Goal: Navigation & Orientation: Find specific page/section

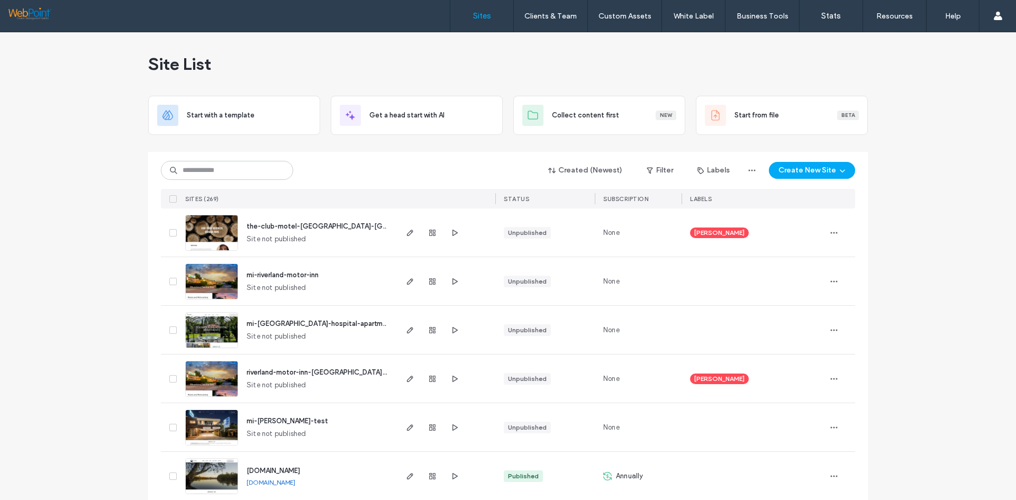
click at [261, 319] on span "mi-toowoomba-hospital-apartments" at bounding box center [321, 323] width 151 height 8
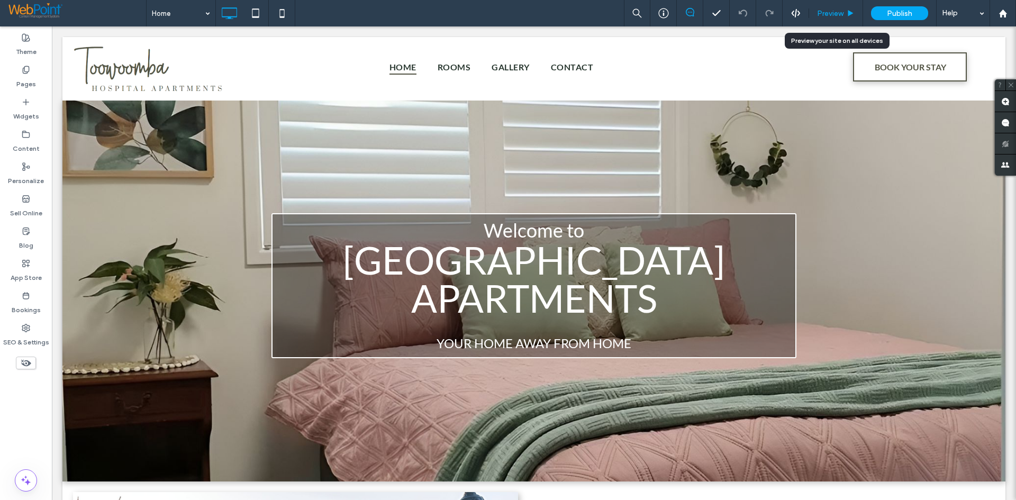
click at [835, 12] on span "Preview" at bounding box center [830, 13] width 26 height 9
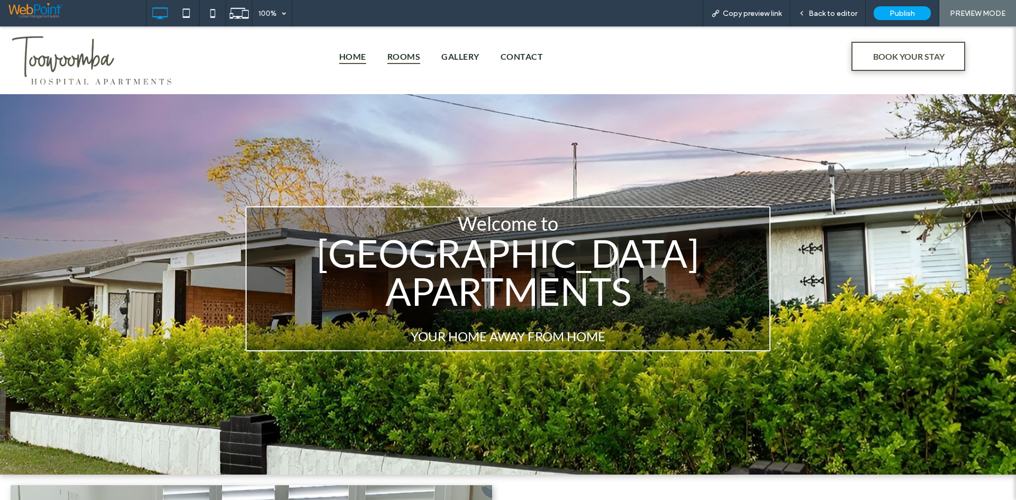
click at [417, 52] on span "Rooms" at bounding box center [403, 56] width 33 height 15
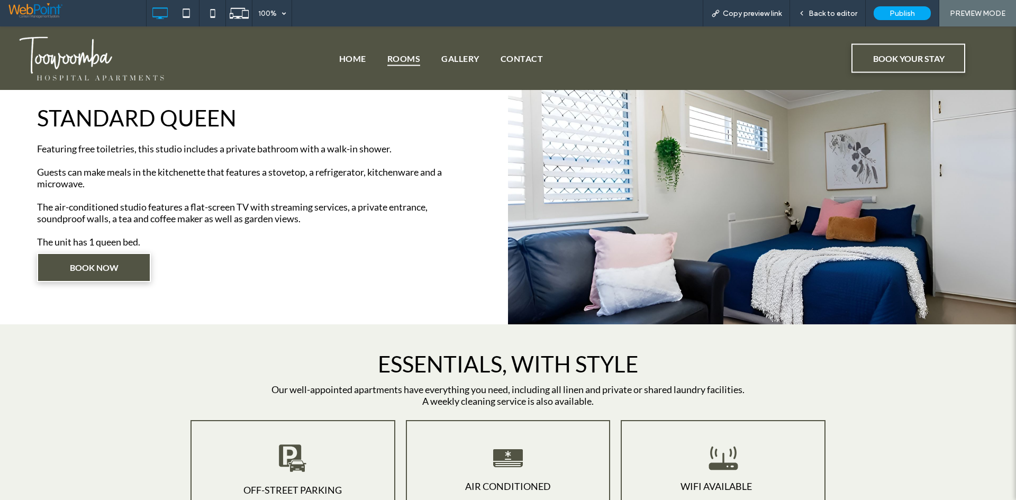
scroll to position [1260, 0]
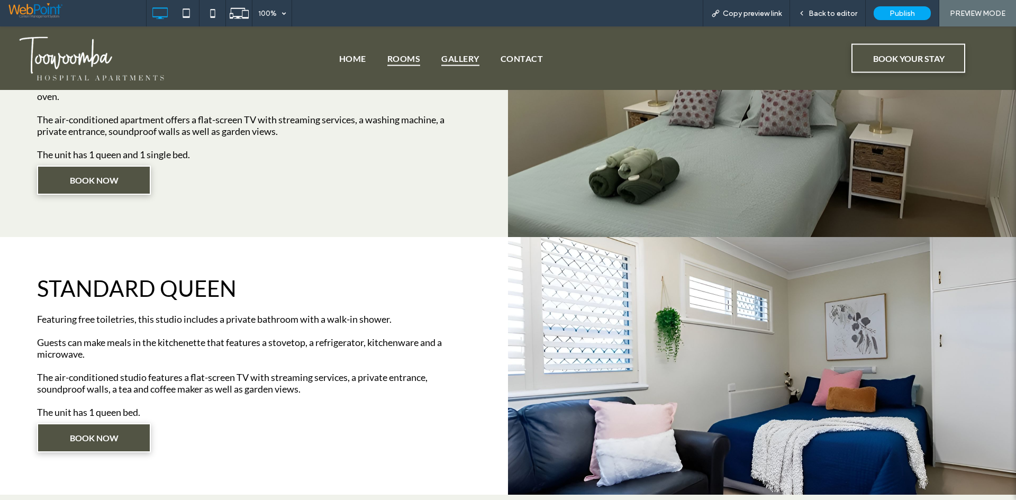
click at [446, 50] on span "Gallery" at bounding box center [460, 57] width 38 height 15
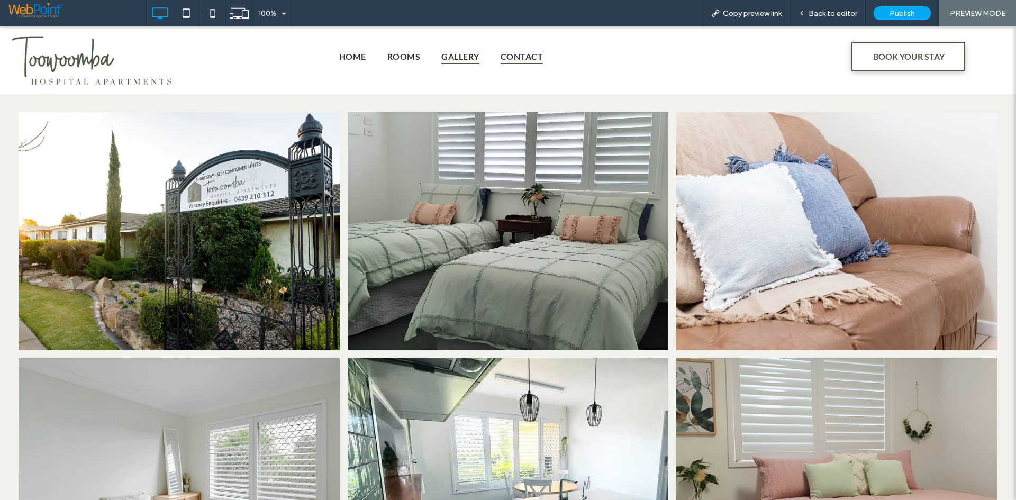
click at [527, 54] on span "Contact" at bounding box center [521, 56] width 42 height 15
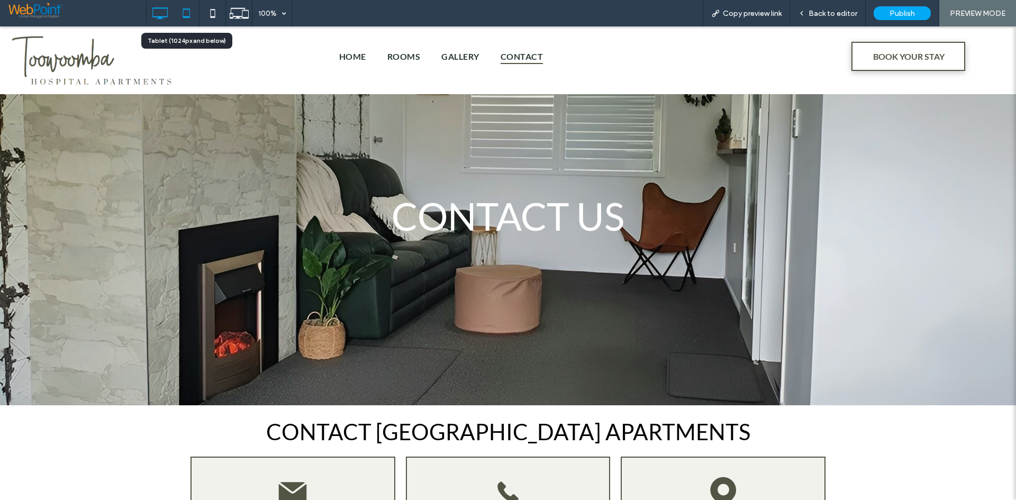
click at [195, 23] on icon at bounding box center [186, 13] width 21 height 21
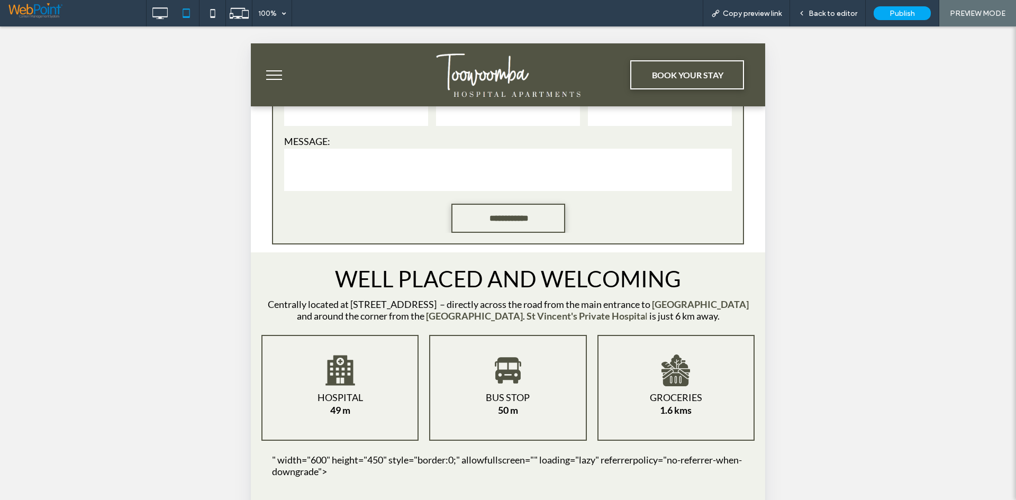
scroll to position [688, 0]
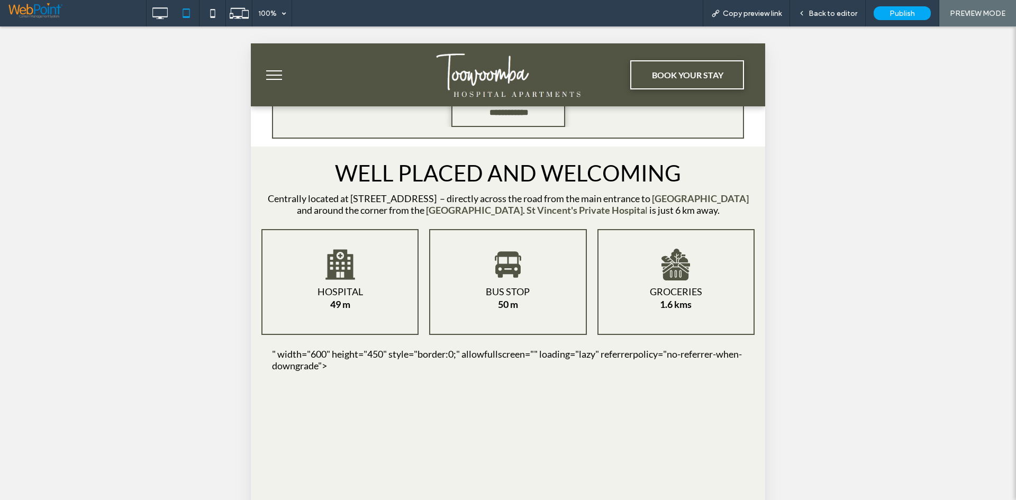
click at [276, 79] on span "menu" at bounding box center [274, 79] width 16 height 1
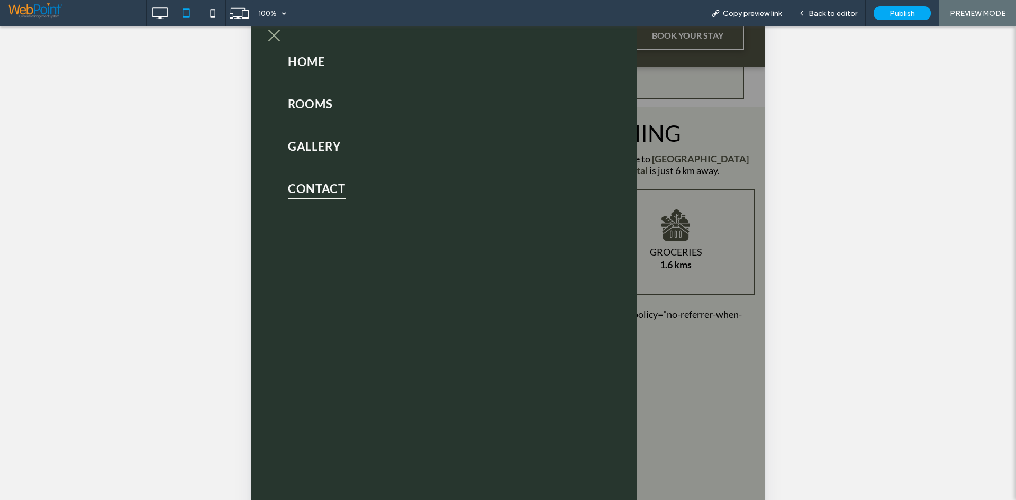
scroll to position [0, 0]
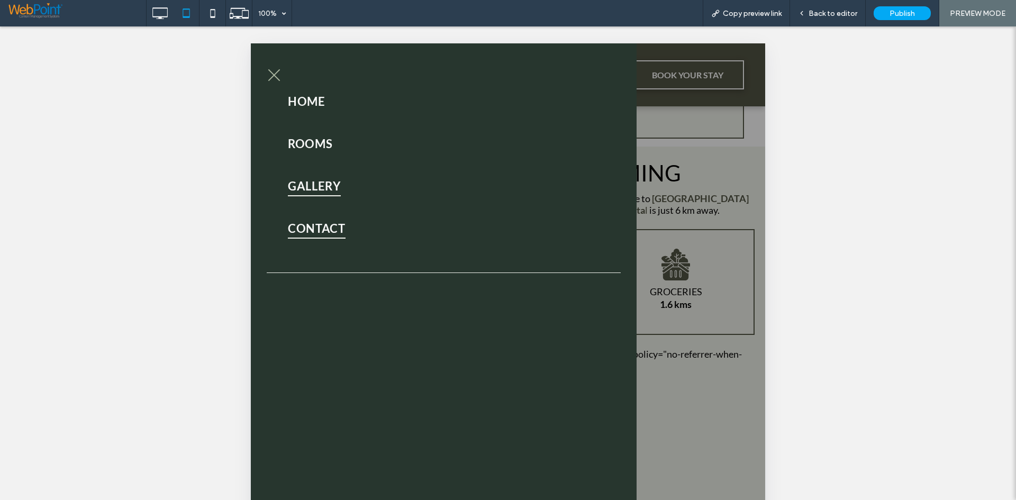
drag, startPoint x: 308, startPoint y: 185, endPoint x: 572, endPoint y: 227, distance: 267.2
click at [308, 185] on span "Gallery" at bounding box center [314, 186] width 53 height 21
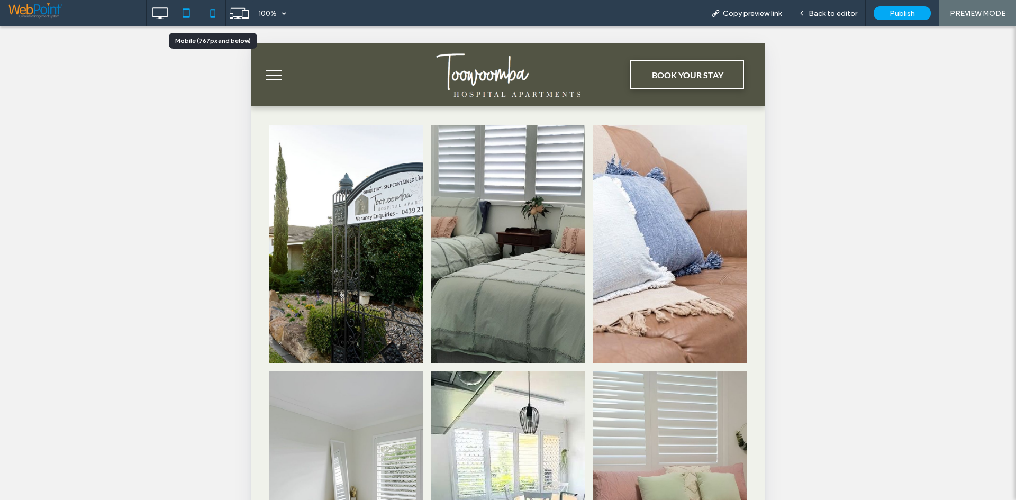
click at [207, 10] on icon at bounding box center [212, 13] width 21 height 21
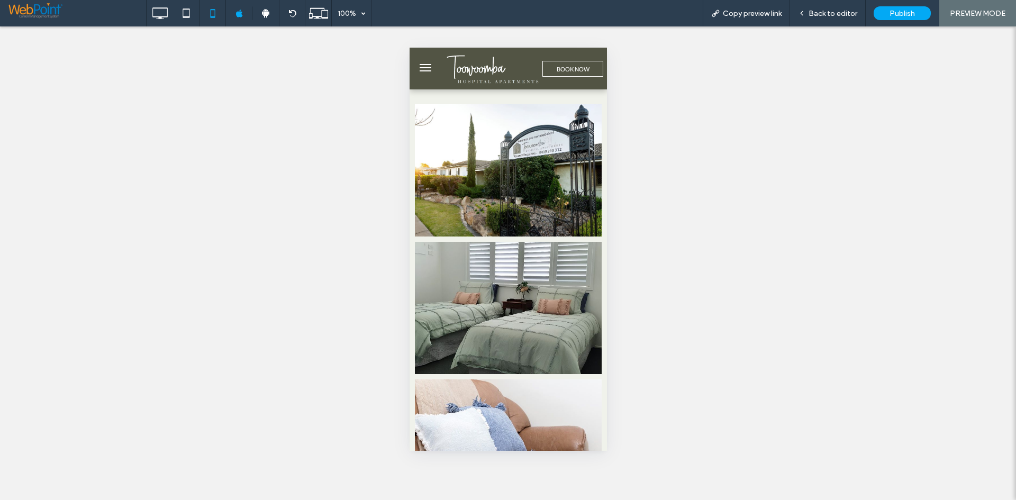
click at [425, 61] on button "menu" at bounding box center [424, 67] width 21 height 21
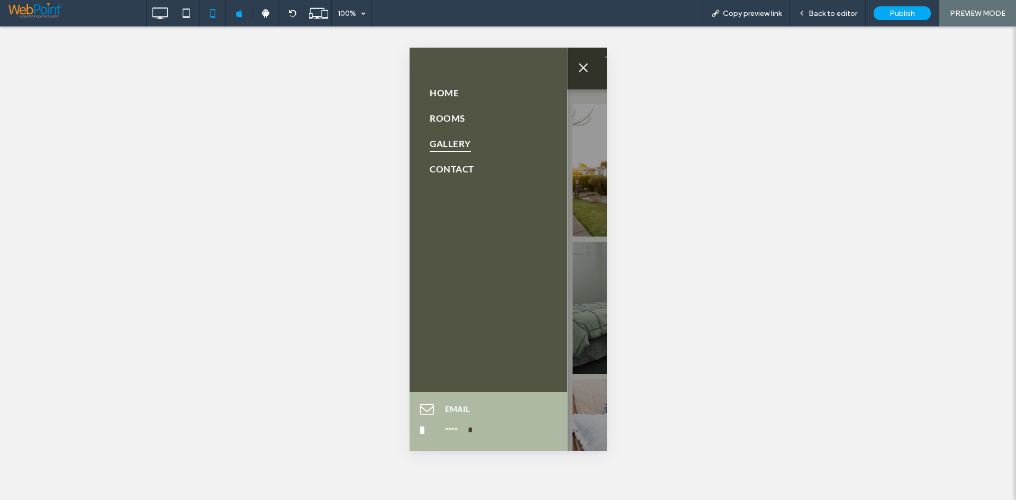
click at [587, 71] on span "menu" at bounding box center [582, 67] width 9 height 9
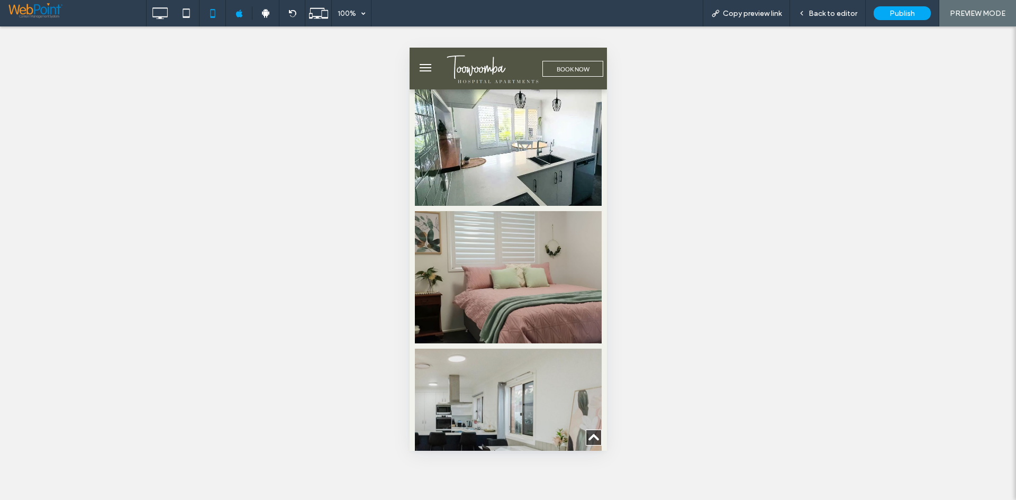
scroll to position [582, 0]
click at [168, 17] on icon at bounding box center [159, 13] width 21 height 21
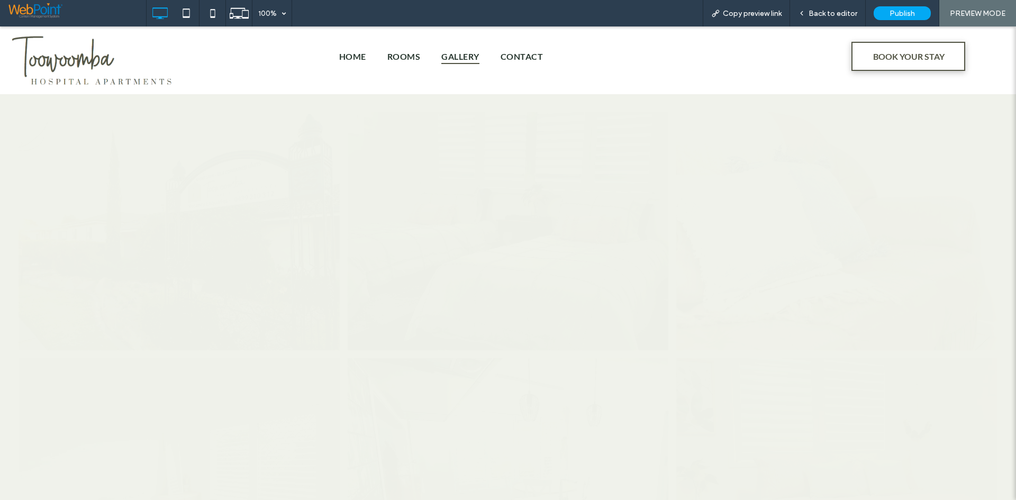
scroll to position [0, 0]
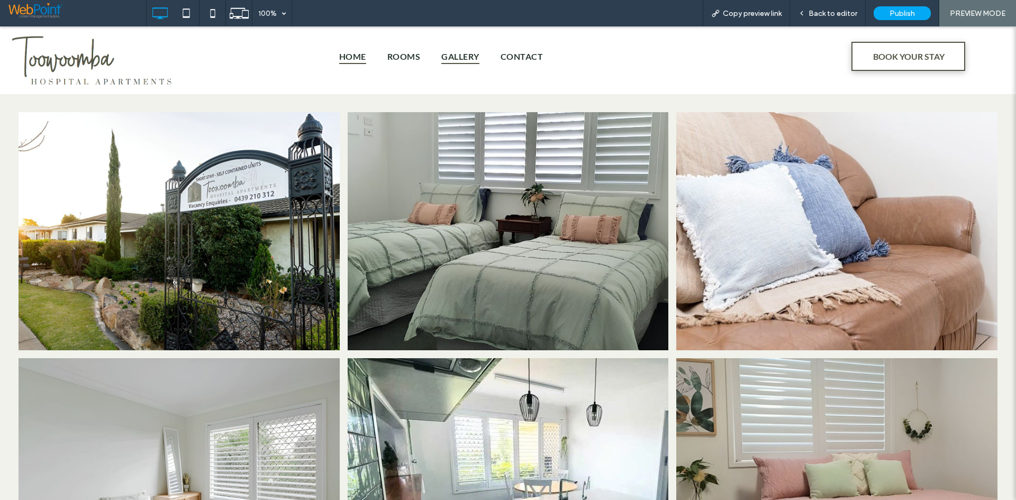
click at [351, 58] on span "Home" at bounding box center [352, 56] width 27 height 15
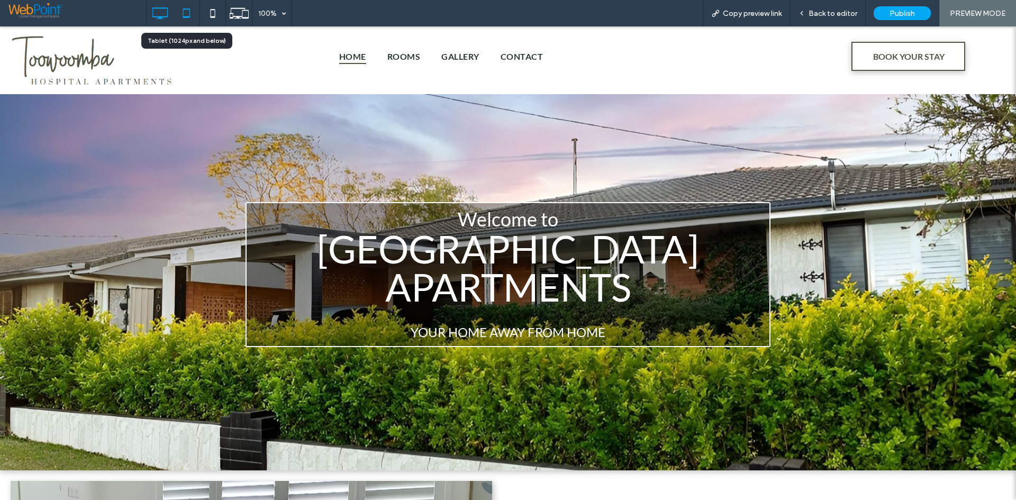
click at [181, 6] on icon at bounding box center [186, 13] width 21 height 21
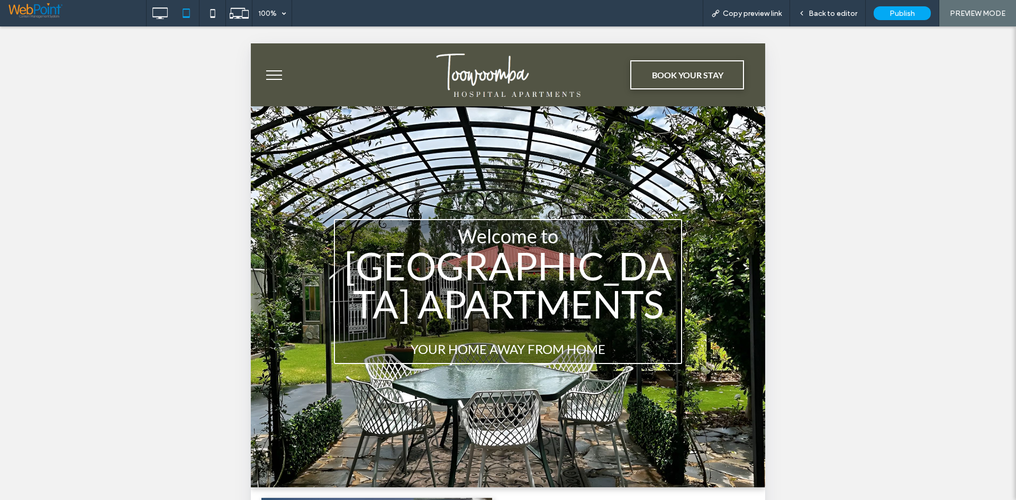
click at [267, 76] on button "menu" at bounding box center [274, 75] width 28 height 28
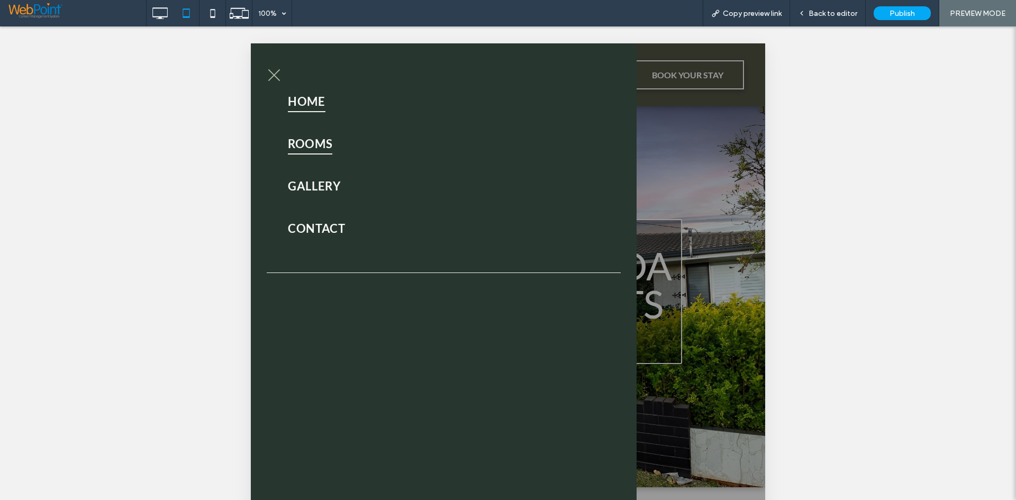
click at [329, 145] on span "Rooms" at bounding box center [310, 143] width 44 height 21
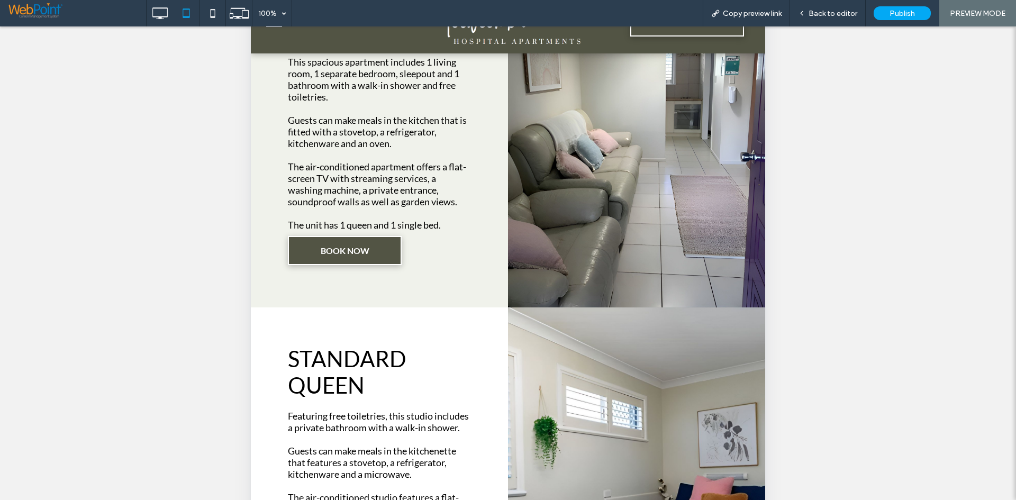
scroll to position [1104, 0]
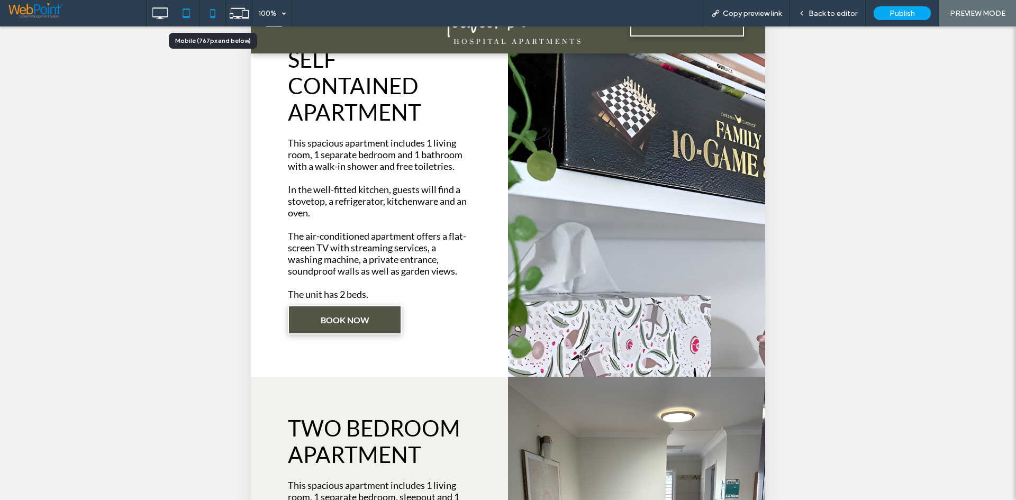
click at [210, 8] on icon at bounding box center [212, 13] width 21 height 21
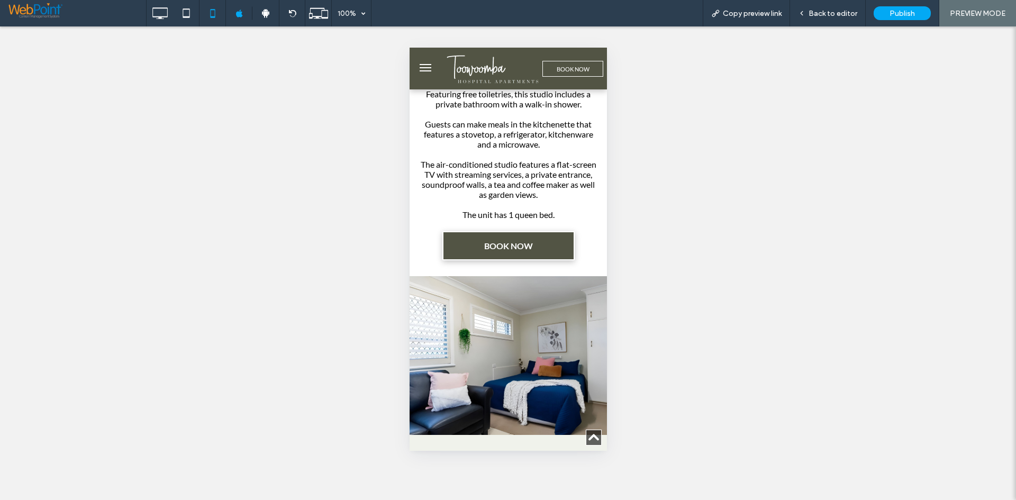
scroll to position [1339, 0]
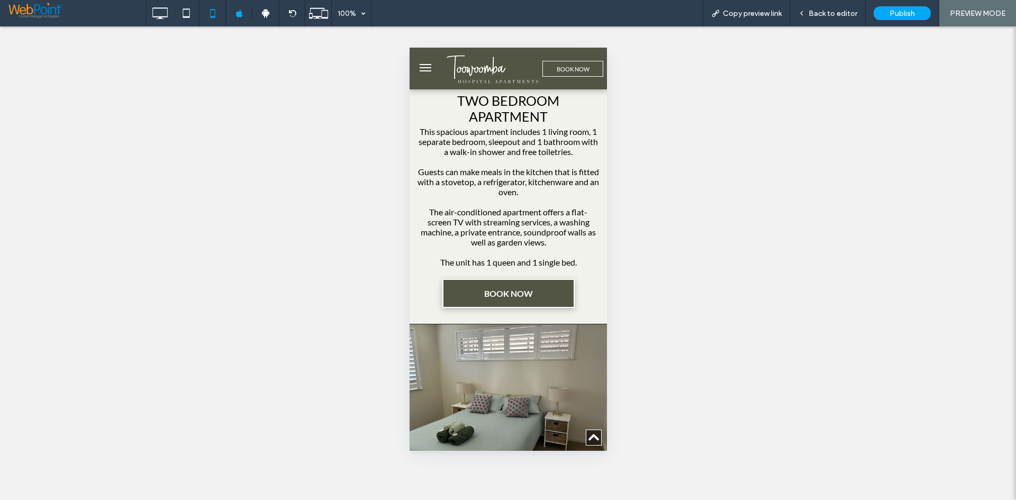
click at [418, 59] on button "menu" at bounding box center [424, 67] width 21 height 21
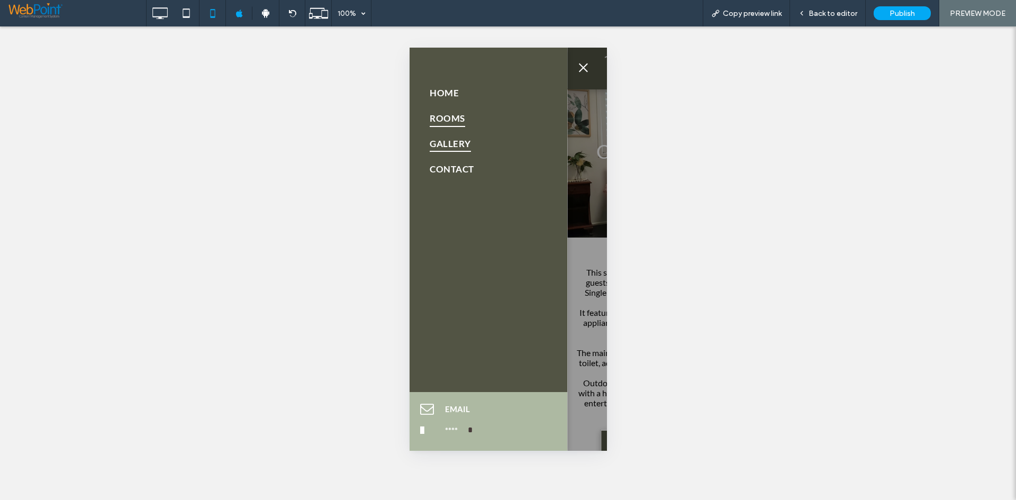
click at [464, 149] on span "Gallery" at bounding box center [449, 143] width 41 height 17
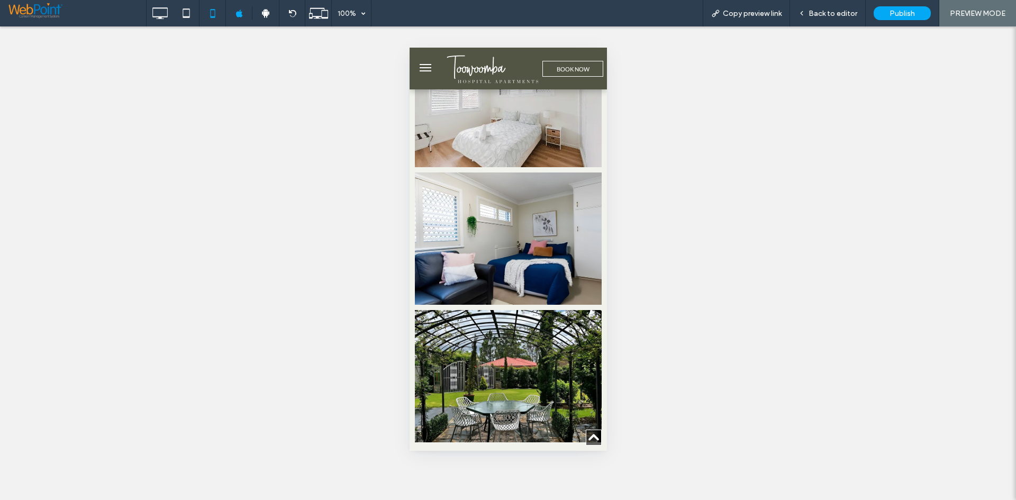
scroll to position [884, 0]
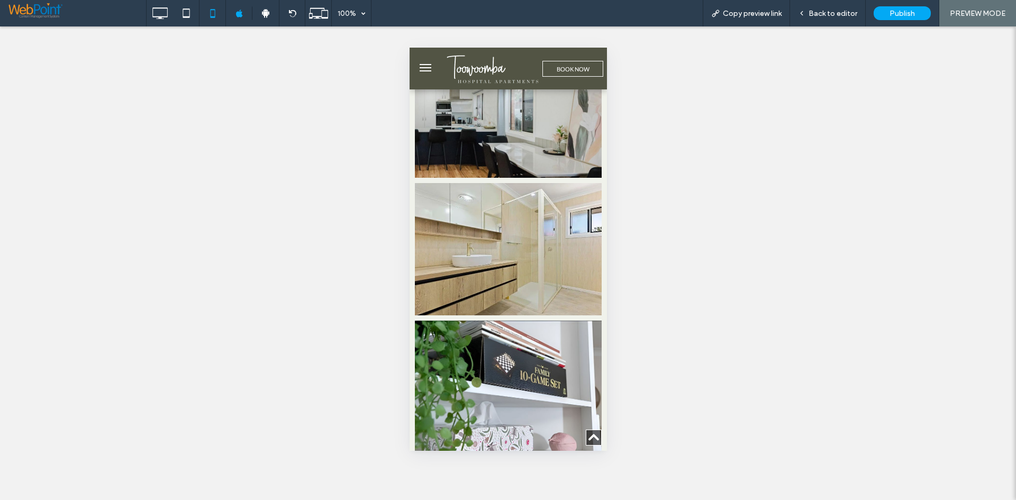
click at [427, 71] on span "menu" at bounding box center [425, 70] width 12 height 1
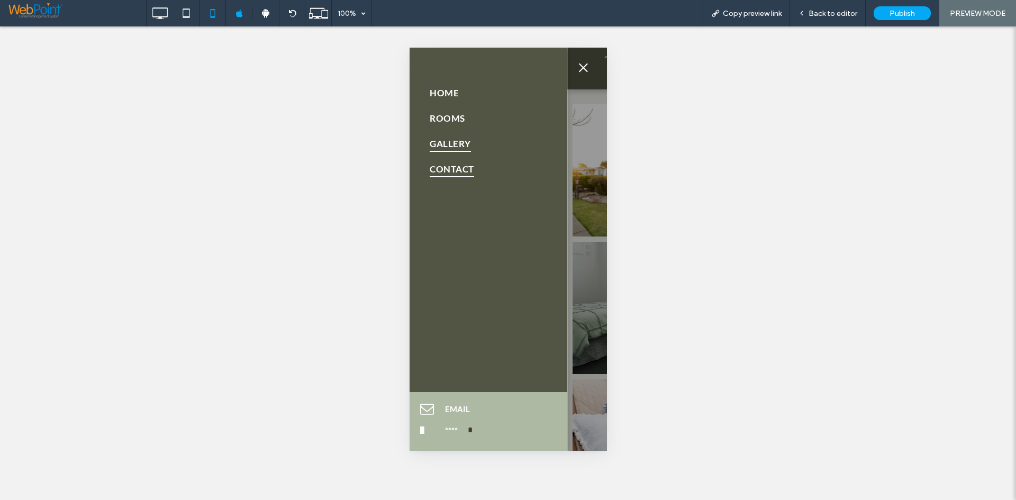
click at [449, 168] on span "Contact" at bounding box center [451, 168] width 44 height 17
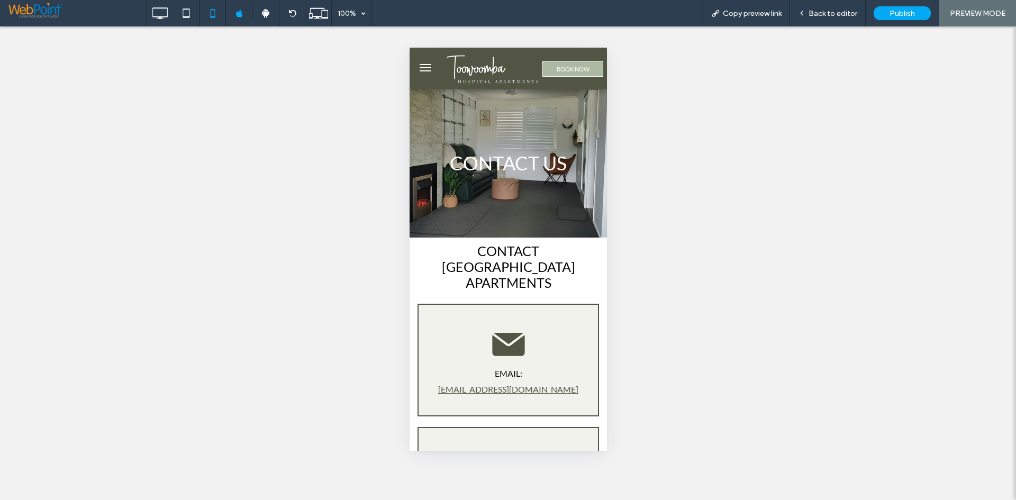
click at [564, 68] on span "BOOK NOW" at bounding box center [572, 69] width 33 height 7
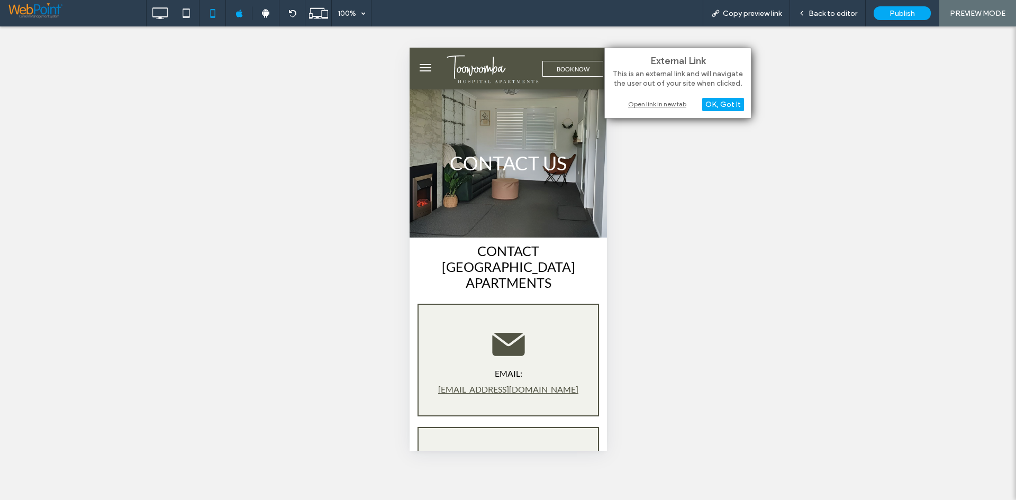
click at [666, 104] on div "Open link in new tab" at bounding box center [677, 103] width 132 height 11
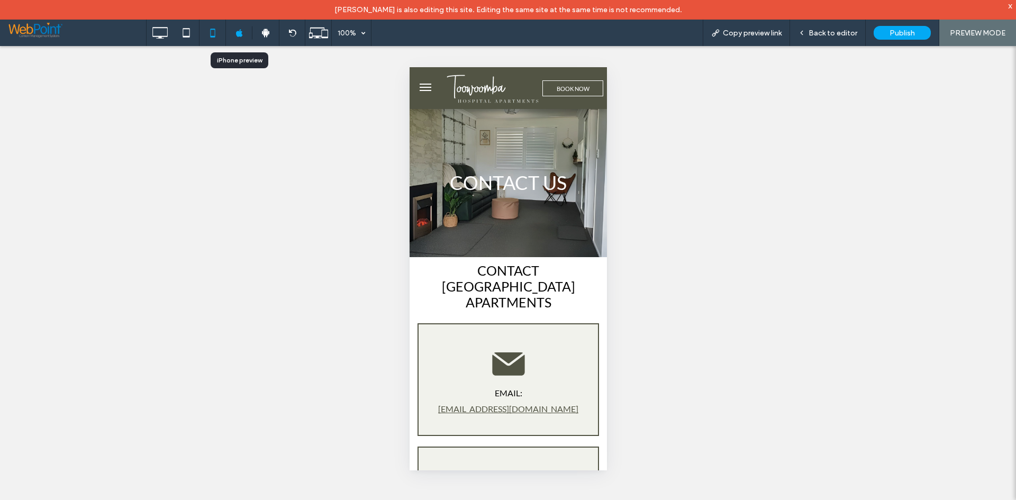
click at [239, 33] on icon at bounding box center [239, 33] width 8 height 8
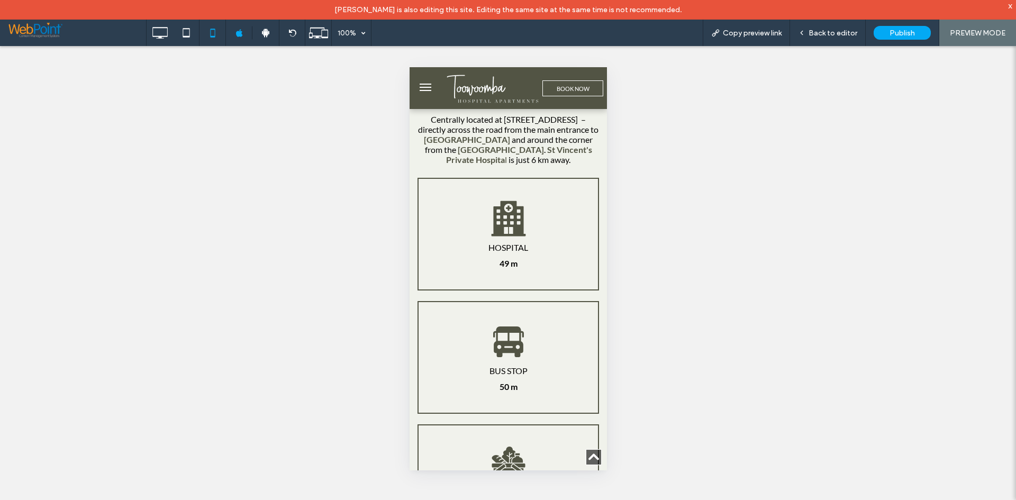
scroll to position [807, 0]
